Goal: Use online tool/utility: Utilize a website feature to perform a specific function

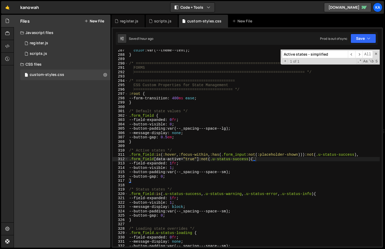
scroll to position [1252, 0]
click at [217, 135] on div "color : var(--theme--text) ; } /* =============================================…" at bounding box center [254, 151] width 252 height 206
type textarea "--button-gap: 0.5em;"
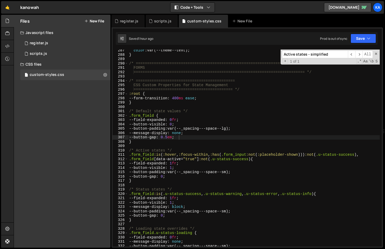
click at [335, 52] on input "Active states - simplified" at bounding box center [315, 55] width 66 height 8
drag, startPoint x: 335, startPoint y: 52, endPoint x: 271, endPoint y: 51, distance: 64.0
click at [271, 51] on div "color : var(--theme--text) ; } /* =============================================…" at bounding box center [254, 147] width 252 height 197
paste input ".form_main_toggle"
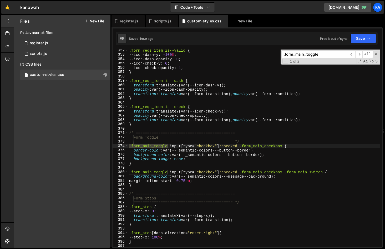
type input ".form_main_toggle"
click at [254, 156] on div ".form_reqs_item.is--valid { --icon-dash-y : -100 % ; --icon-dash-opacity : 0 ; …" at bounding box center [254, 151] width 252 height 206
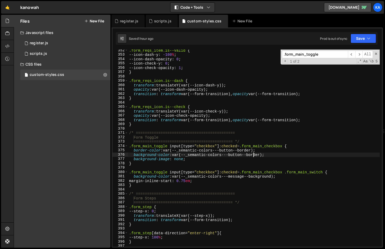
click at [254, 156] on div ".form_reqs_item.is--valid { --icon-dash-y : -100 % ; --icon-dash-opacity : 0 ; …" at bounding box center [254, 151] width 252 height 206
click at [294, 149] on div ".form_reqs_item.is--valid { --icon-dash-y : -100 % ; --icon-dash-opacity : 0 ; …" at bounding box center [254, 151] width 252 height 206
click at [253, 156] on div ".form_reqs_item.is--valid { --icon-dash-y : -100 % ; --icon-dash-opacity : 0 ; …" at bounding box center [254, 151] width 252 height 206
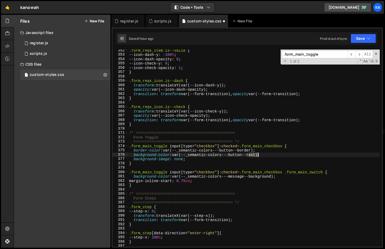
click at [253, 156] on div ".form_reqs_item.is--valid { --icon-dash-y : -100 % ; --icon-dash-opacity : 0 ; …" at bounding box center [254, 151] width 252 height 206
type textarea "background-color: var(--_semantic-colors---button--background);"
drag, startPoint x: 323, startPoint y: 56, endPoint x: 253, endPoint y: 54, distance: 70.6
click at [252, 54] on div ".form_reqs_item.is--valid { --icon-dash-y : -100 % ; --icon-dash-opacity : 0 ; …" at bounding box center [254, 147] width 252 height 197
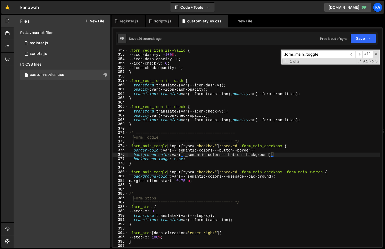
paste input "swi"
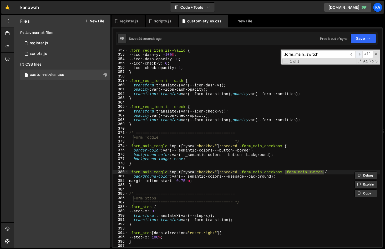
type input ".form_main_switch"
click at [359, 54] on span "​" at bounding box center [359, 55] width 7 height 8
click at [332, 56] on input ".form_main_switch" at bounding box center [315, 55] width 66 height 8
click at [351, 55] on span "​" at bounding box center [351, 55] width 7 height 8
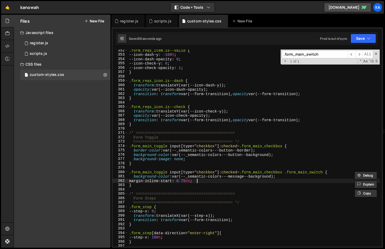
click at [210, 182] on div ".form_reqs_item.is--valid { --icon-dash-y : -100 % ; --icon-dash-opacity : 0 ; …" at bounding box center [254, 151] width 252 height 206
click at [262, 177] on div ".form_reqs_item.is--valid { --icon-dash-y : -100 % ; --icon-dash-opacity : 0 ; …" at bounding box center [254, 151] width 252 height 206
drag, startPoint x: 273, startPoint y: 176, endPoint x: 252, endPoint y: 176, distance: 21.6
click at [252, 176] on div ".form_reqs_item.is--valid { --icon-dash-y : -100 % ; --icon-dash-opacity : 0 ; …" at bounding box center [254, 151] width 252 height 206
click at [240, 176] on div ".form_reqs_item.is--valid { --icon-dash-y : -100 % ; --icon-dash-opacity : 0 ; …" at bounding box center [254, 151] width 252 height 206
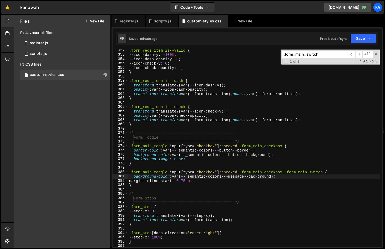
click at [240, 176] on div ".form_reqs_item.is--valid { --icon-dash-y : -100 % ; --icon-dash-opacity : 0 ; …" at bounding box center [254, 151] width 252 height 206
click at [271, 176] on div ".form_reqs_item.is--valid { --icon-dash-y : -100 % ; --icon-dash-opacity : 0 ; …" at bounding box center [254, 151] width 252 height 206
click at [261, 178] on div ".form_reqs_item.is--valid { --icon-dash-y : -100 % ; --icon-dash-opacity : 0 ; …" at bounding box center [254, 151] width 252 height 206
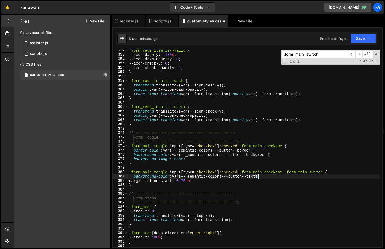
scroll to position [0, 9]
click at [279, 158] on div ".form_reqs_item.is--valid { --icon-dash-y : -100 % ; --icon-dash-opacity : 0 ; …" at bounding box center [254, 151] width 252 height 206
click at [256, 177] on div ".form_reqs_item.is--valid { --icon-dash-y : -100 % ; --icon-dash-opacity : 0 ; …" at bounding box center [254, 151] width 252 height 206
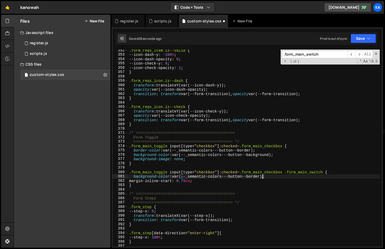
scroll to position [0, 9]
click at [275, 163] on div ".form_reqs_item.is--valid { --icon-dash-y : -100 % ; --icon-dash-opacity : 0 ; …" at bounding box center [254, 151] width 252 height 206
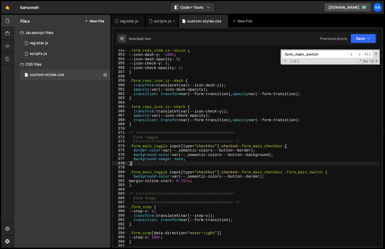
type textarea "}"
drag, startPoint x: 327, startPoint y: 54, endPoint x: 230, endPoint y: 47, distance: 97.6
click at [230, 47] on div "1 Type cmd + s to save your Javascript file. הההההההההההההההההההההההההההההההההה…" at bounding box center [248, 137] width 272 height 220
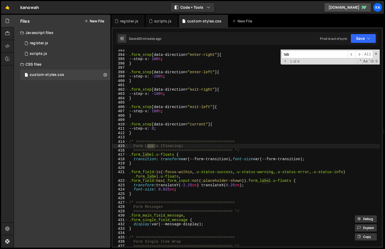
scroll to position [1713, 0]
click at [361, 53] on span "​" at bounding box center [359, 55] width 7 height 8
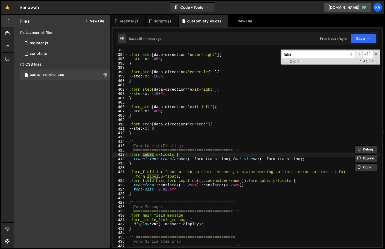
click at [361, 53] on span "​" at bounding box center [359, 55] width 7 height 8
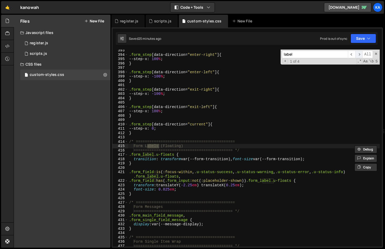
click at [361, 53] on span "​" at bounding box center [359, 55] width 7 height 8
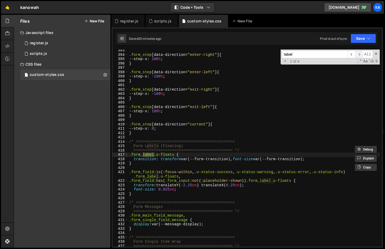
click at [361, 53] on span "​" at bounding box center [359, 55] width 7 height 8
click at [351, 54] on span "​" at bounding box center [351, 55] width 7 height 8
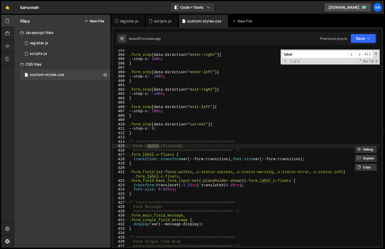
drag, startPoint x: 301, startPoint y: 55, endPoint x: 254, endPoint y: 55, distance: 47.1
click at [254, 55] on div ".form_step [ data-direction = " enter-right " ] { --step-x : 100 % ; } .form_st…" at bounding box center [254, 147] width 252 height 197
paste input "form_single_field_message"
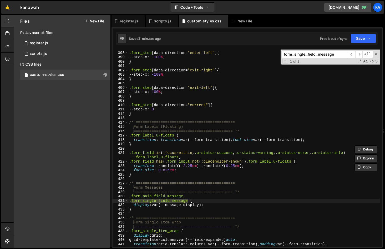
scroll to position [1734, 0]
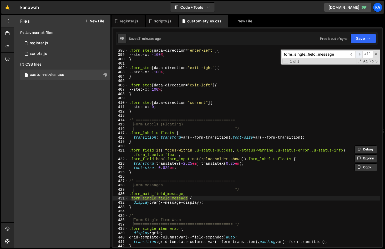
type input "form_single_field_message"
click at [359, 54] on span "​" at bounding box center [359, 55] width 7 height 8
click at [351, 54] on span "​" at bounding box center [351, 55] width 7 height 8
